Goal: Navigation & Orientation: Find specific page/section

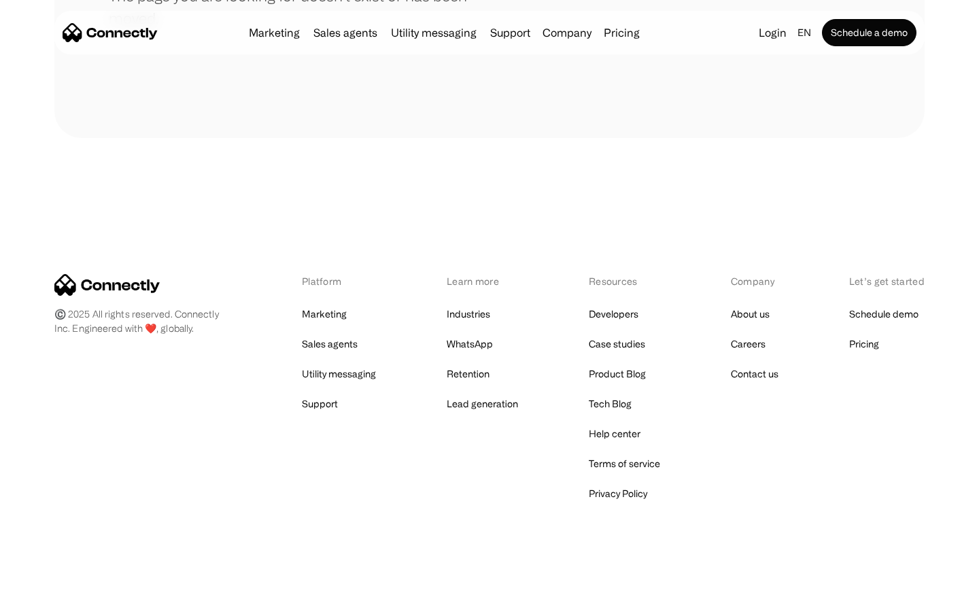
scroll to position [248, 0]
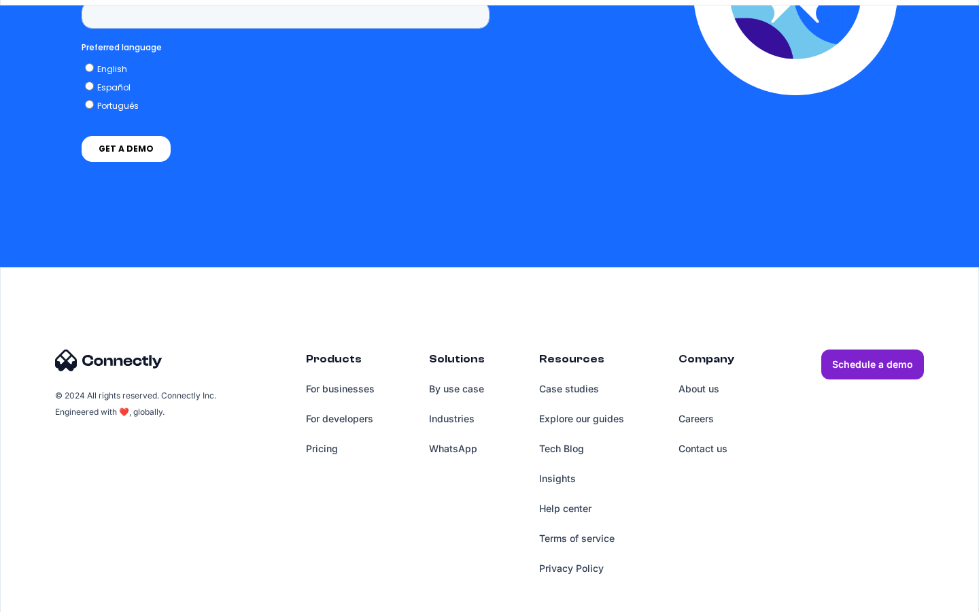
scroll to position [2985, 0]
